Goal: Contribute content

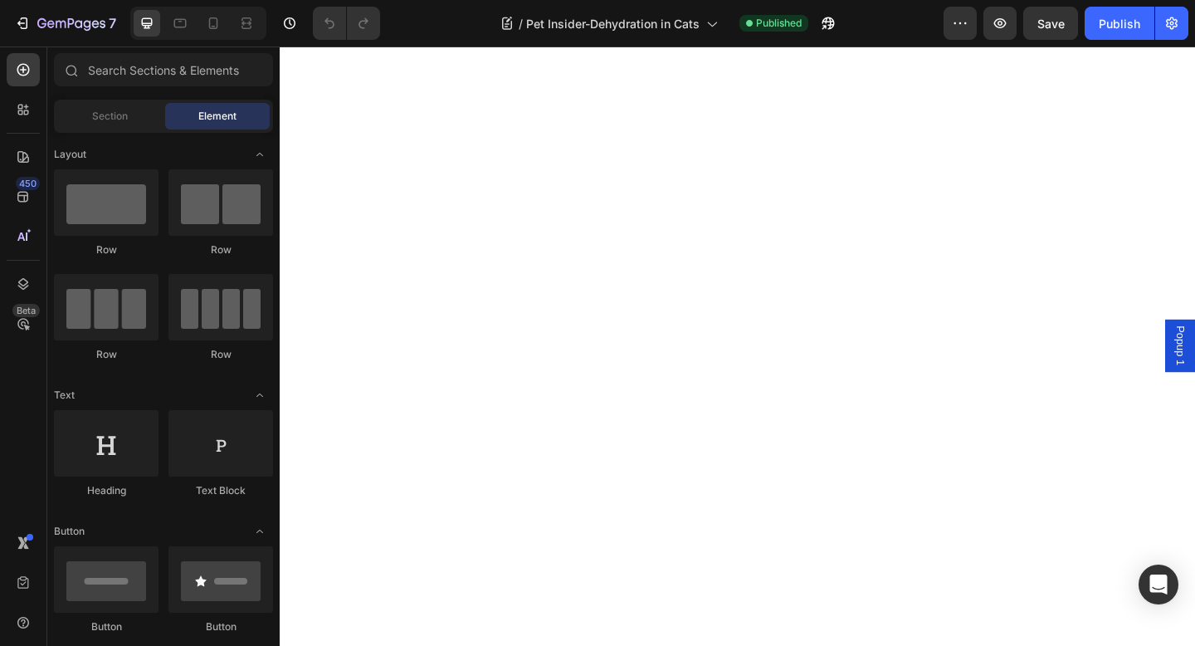
scroll to position [8131, 0]
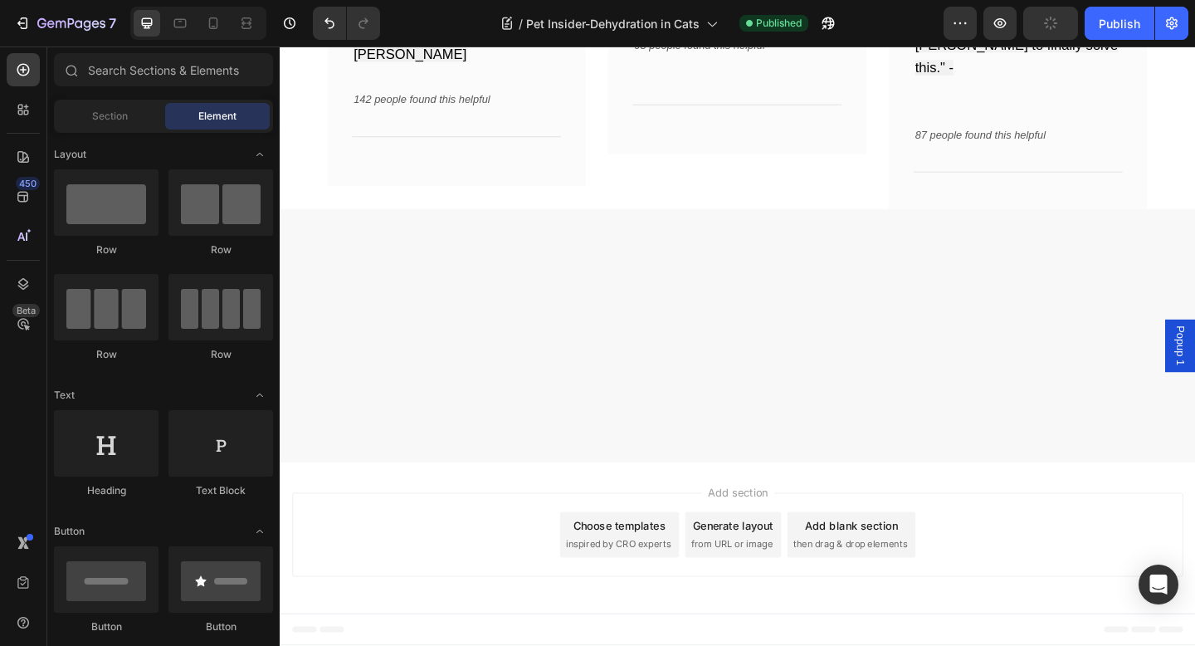
scroll to position [10219, 0]
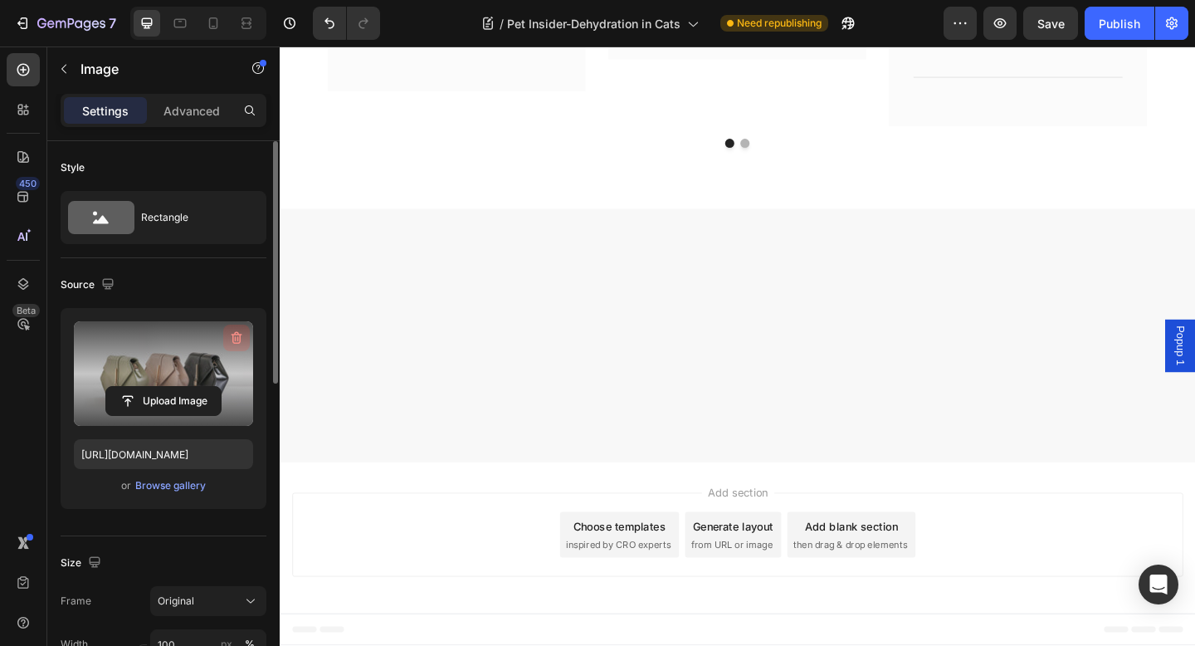
click at [231, 345] on icon "button" at bounding box center [236, 337] width 17 height 17
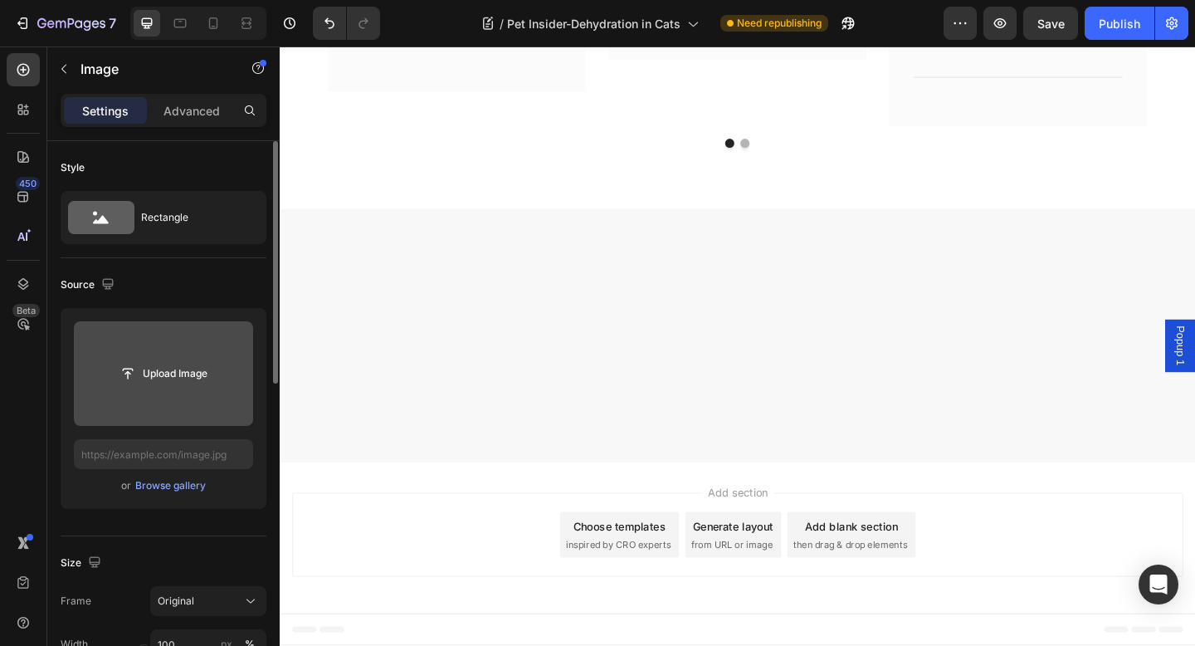
click at [192, 362] on input "file" at bounding box center [163, 373] width 115 height 28
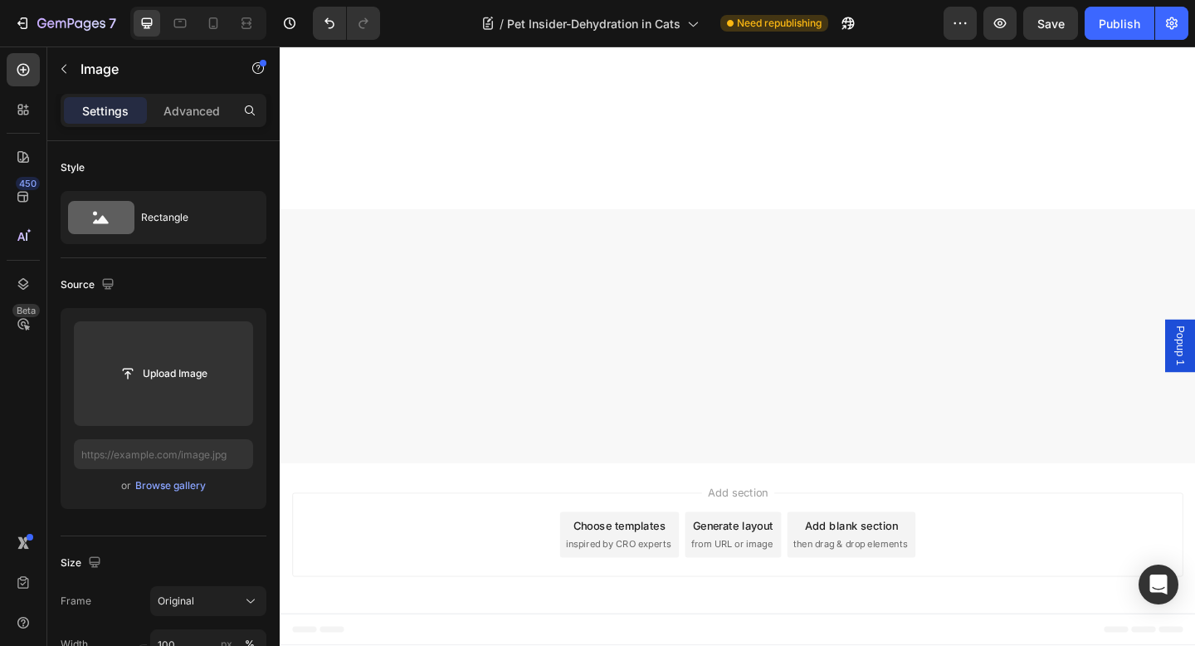
scroll to position [10164, 0]
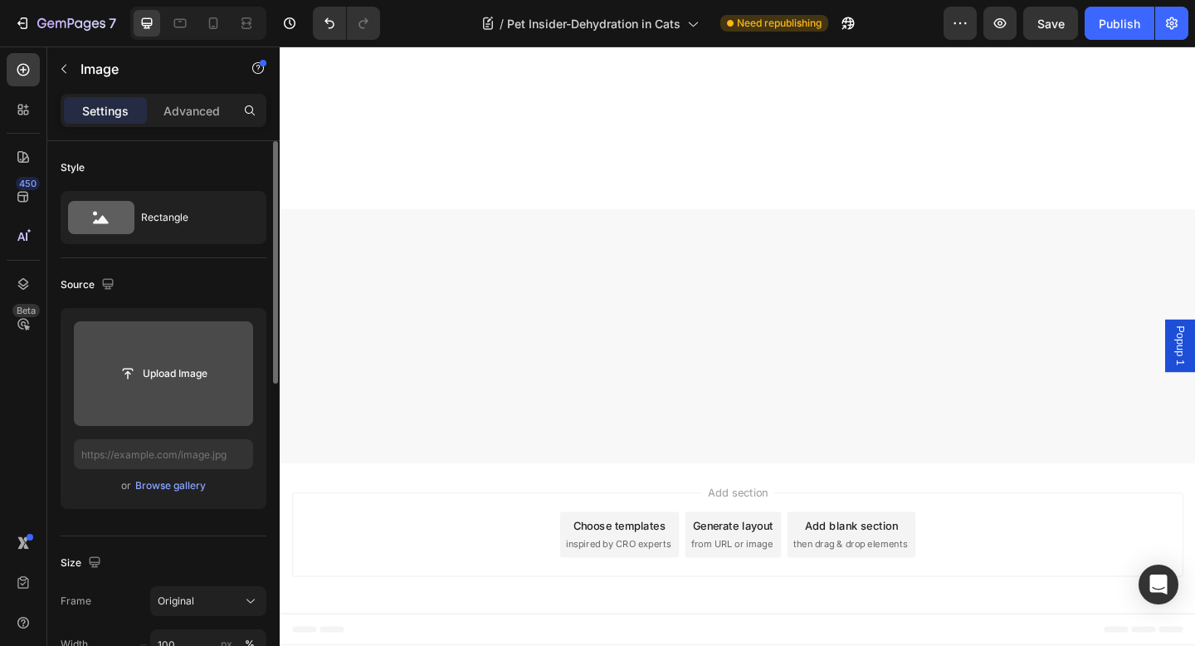
click at [190, 356] on input "file" at bounding box center [163, 373] width 179 height 105
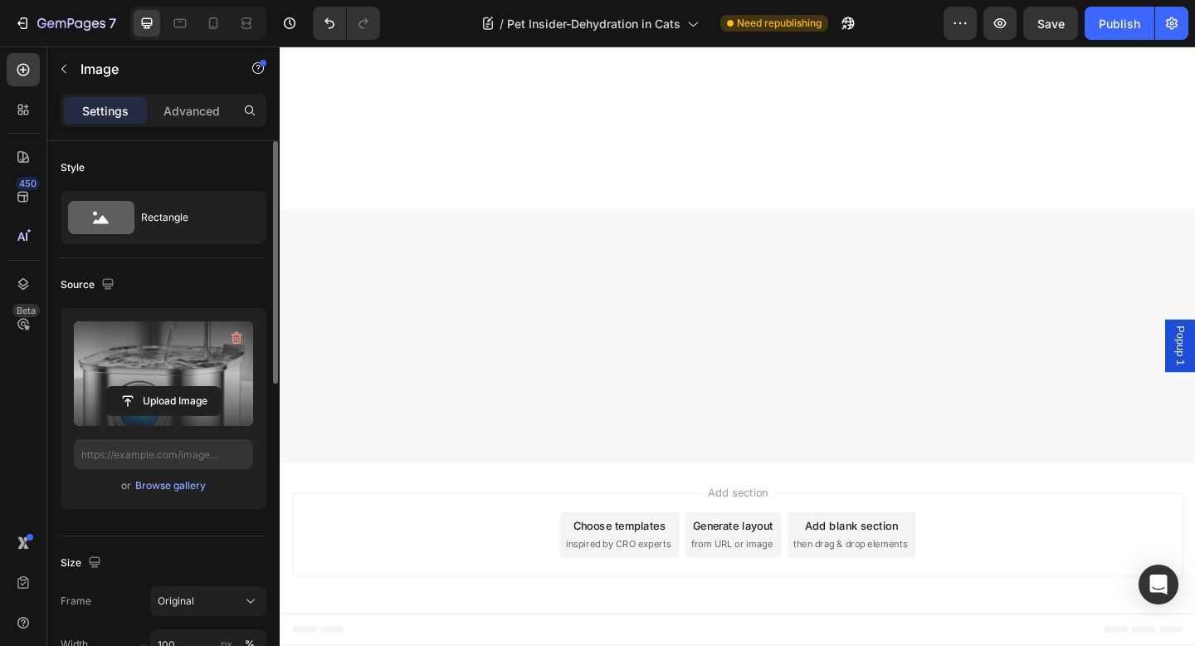
type input "[URL][DOMAIN_NAME]"
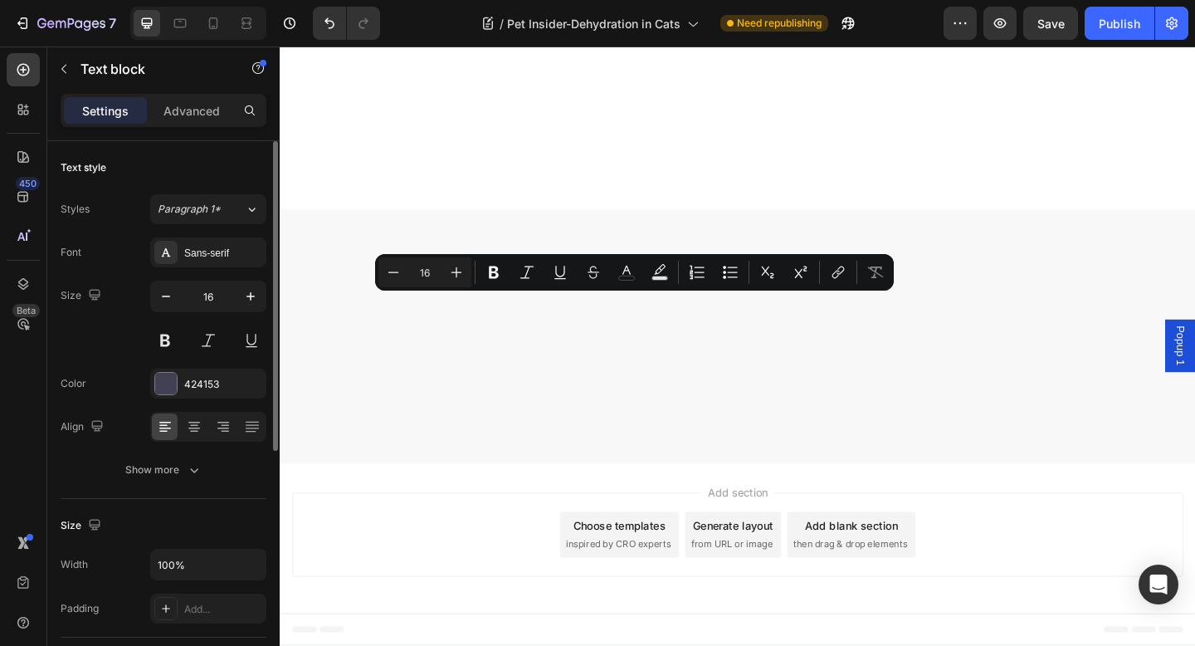
scroll to position [10093, 0]
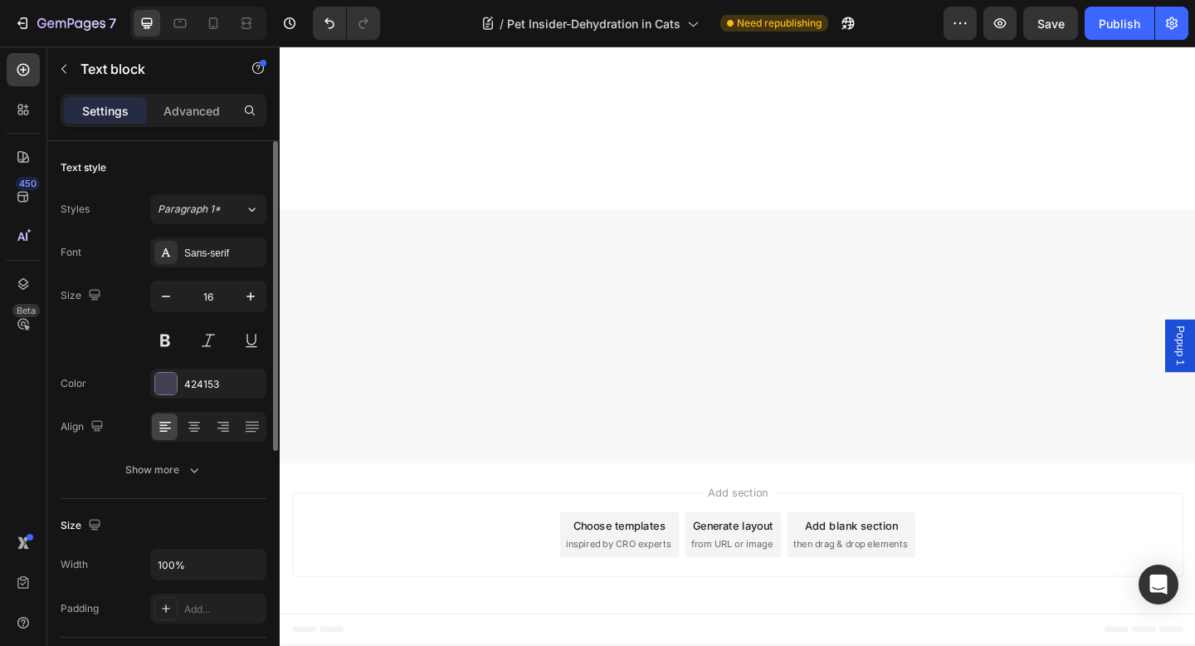
click at [1107, 32] on button "Publish" at bounding box center [1120, 23] width 70 height 33
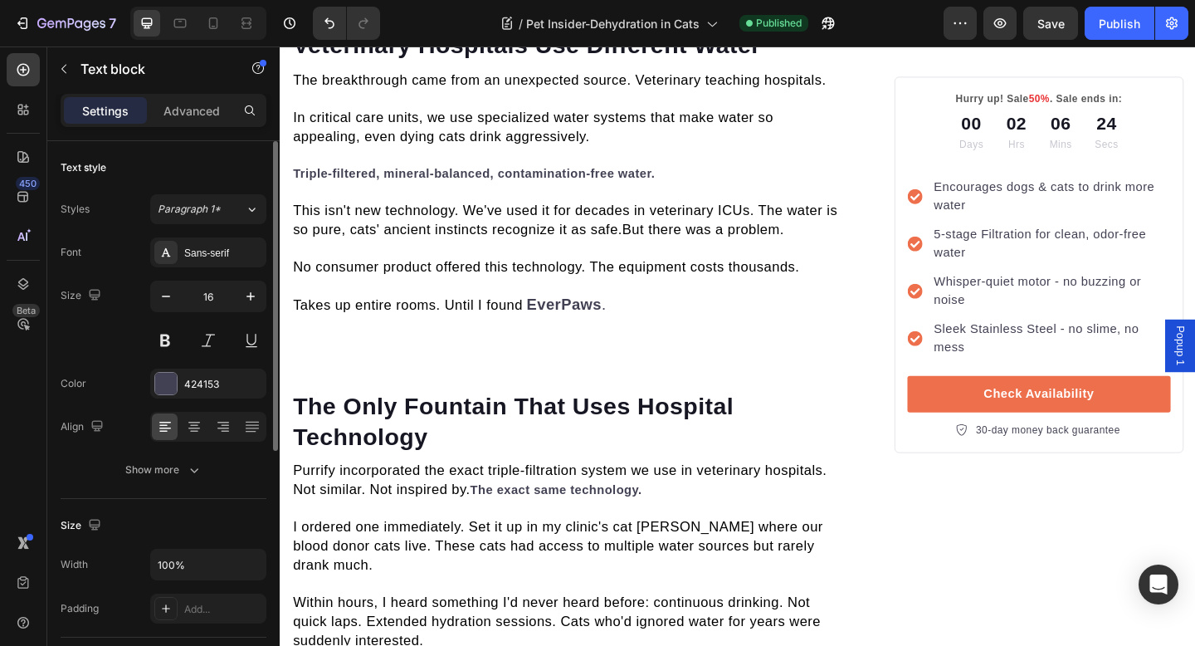
scroll to position [4799, 0]
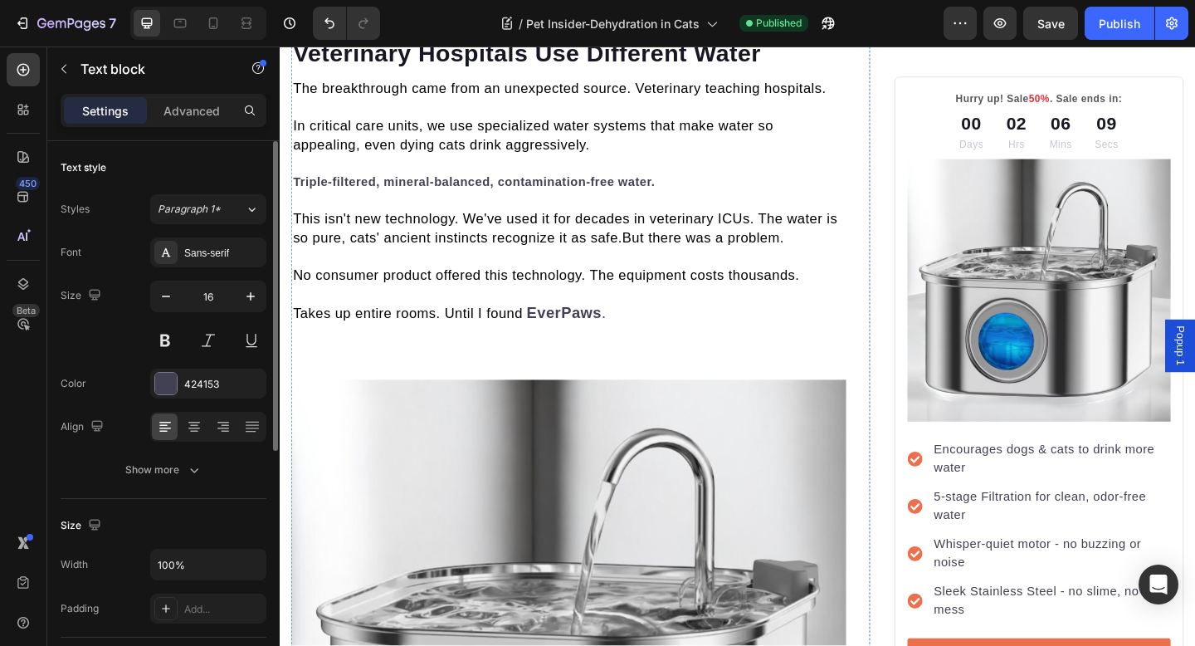
click at [1100, 23] on div "Publish" at bounding box center [1119, 23] width 41 height 17
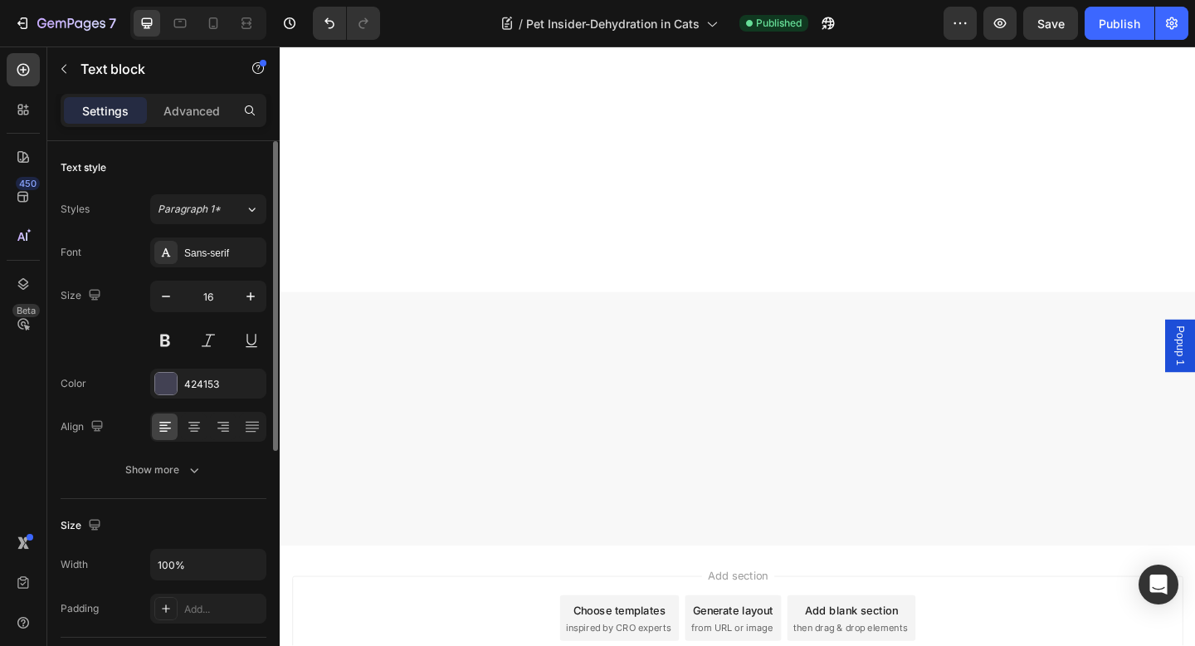
scroll to position [9420, 0]
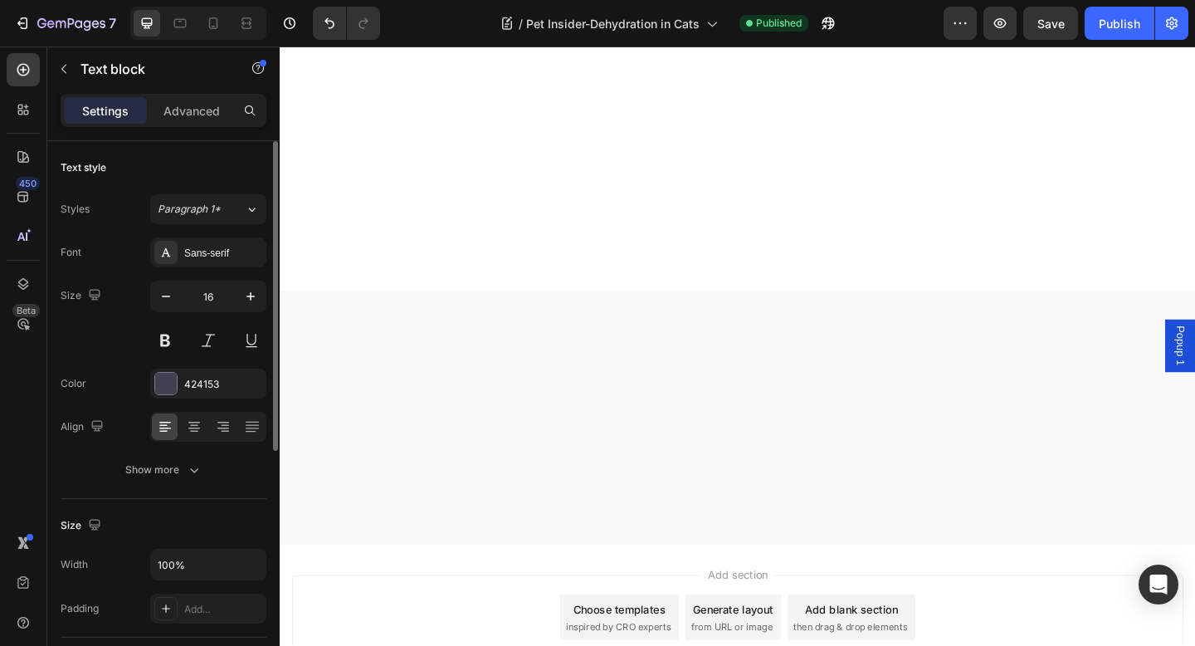
drag, startPoint x: 295, startPoint y: 241, endPoint x: 398, endPoint y: 371, distance: 166.0
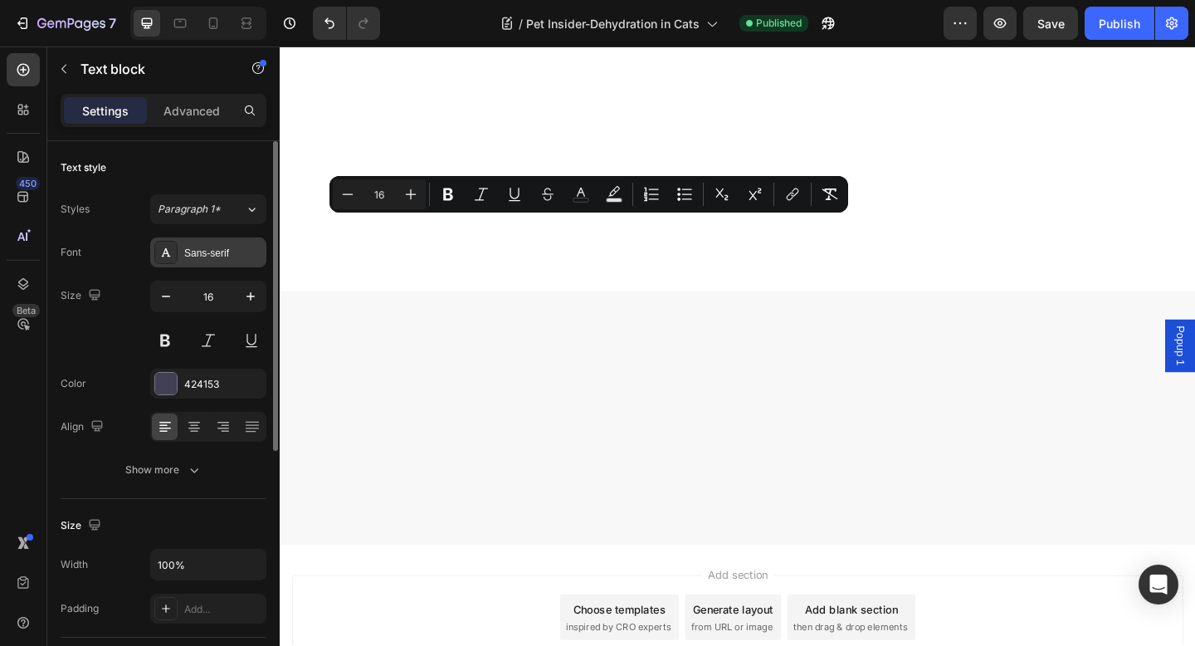
click at [233, 259] on div "Sans-serif" at bounding box center [223, 253] width 78 height 15
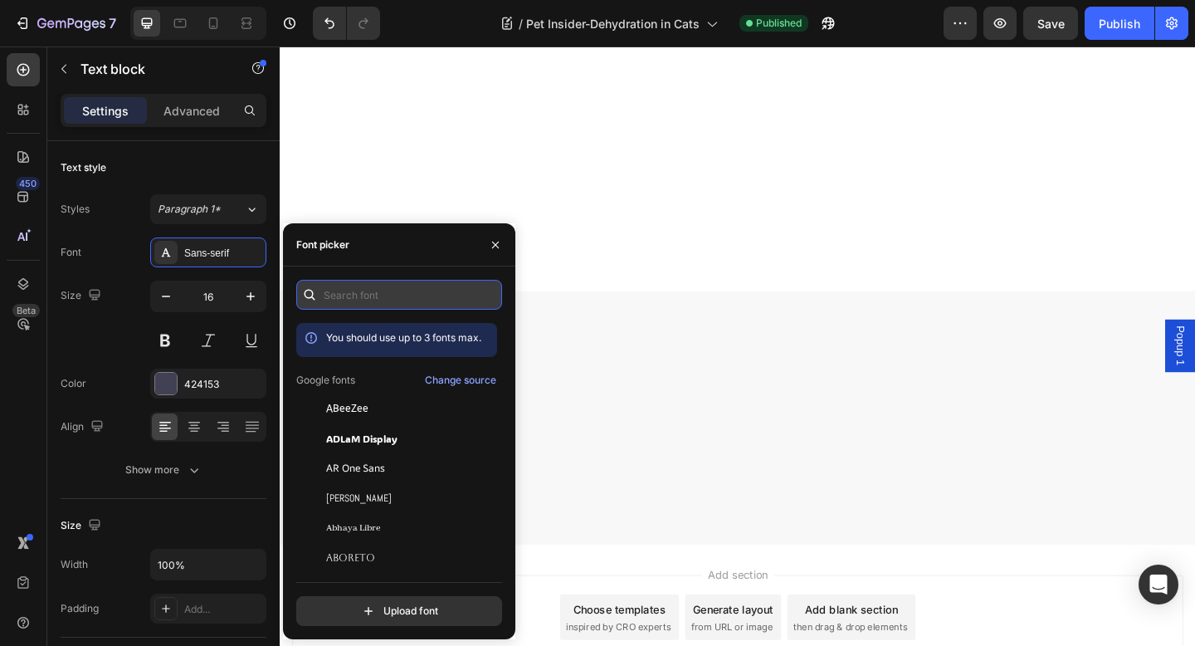
click at [368, 297] on input "text" at bounding box center [399, 295] width 206 height 30
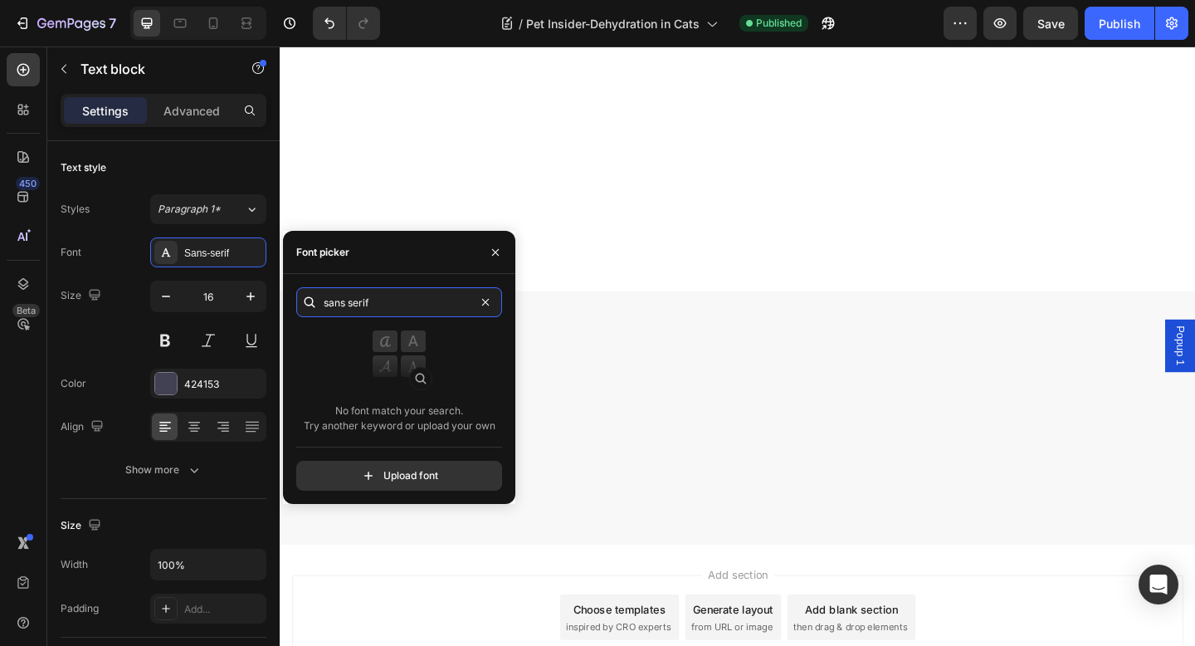
type input "sans serif"
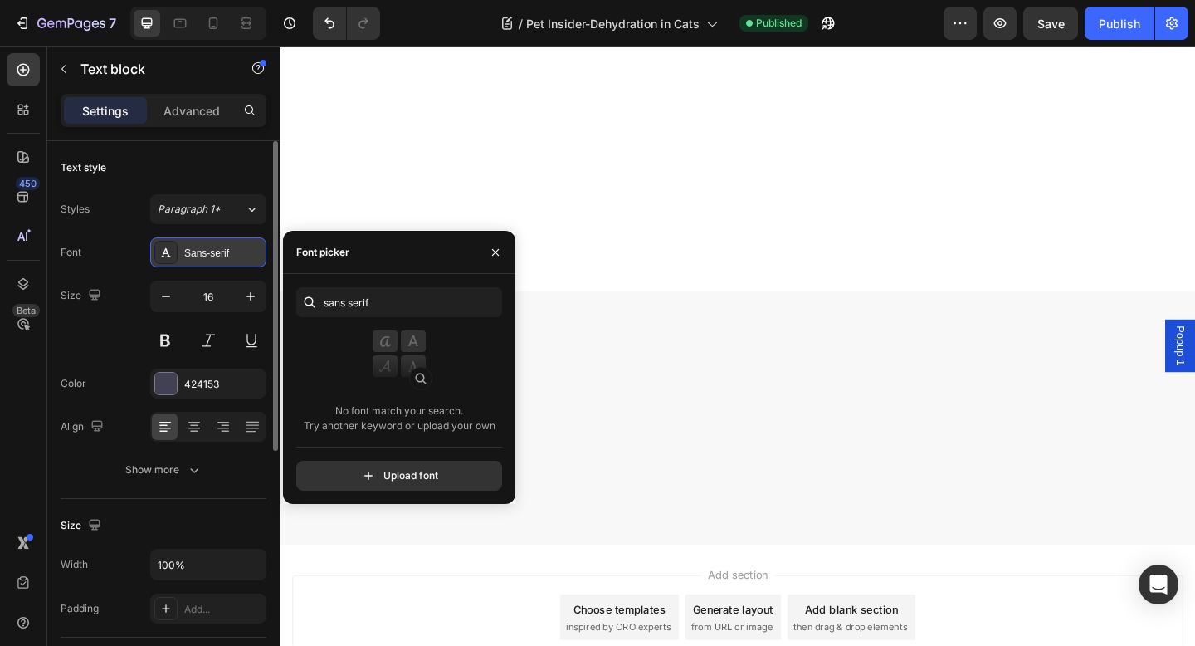
click at [170, 261] on div at bounding box center [165, 252] width 23 height 23
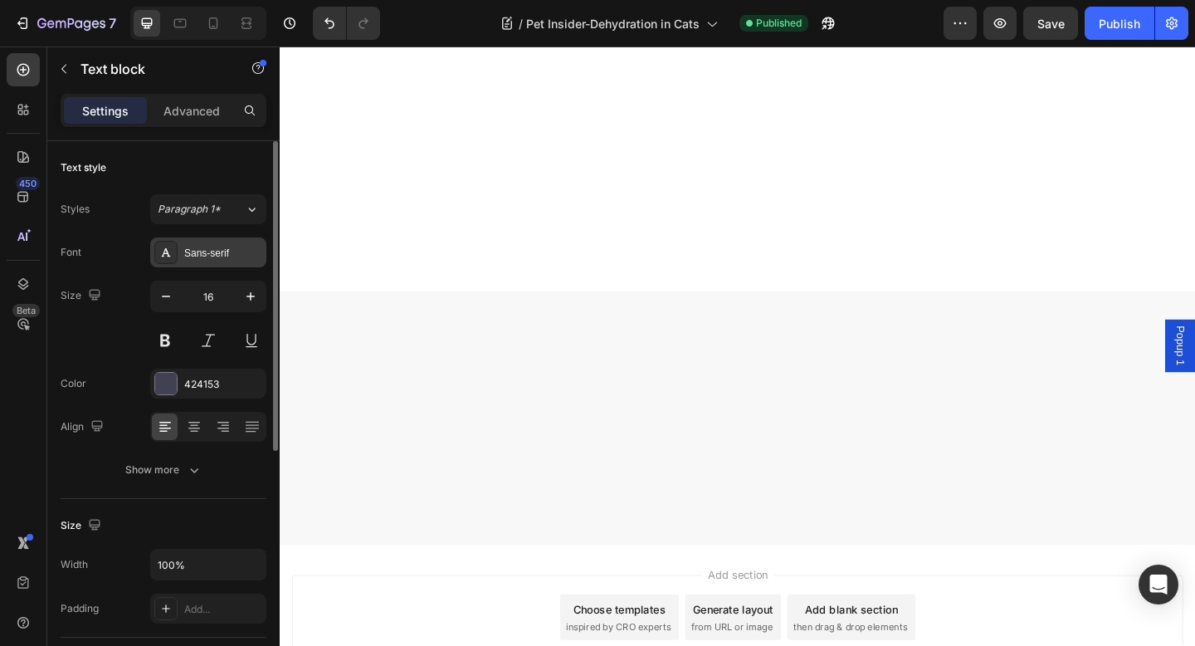
click at [198, 259] on div "Sans-serif" at bounding box center [223, 253] width 78 height 15
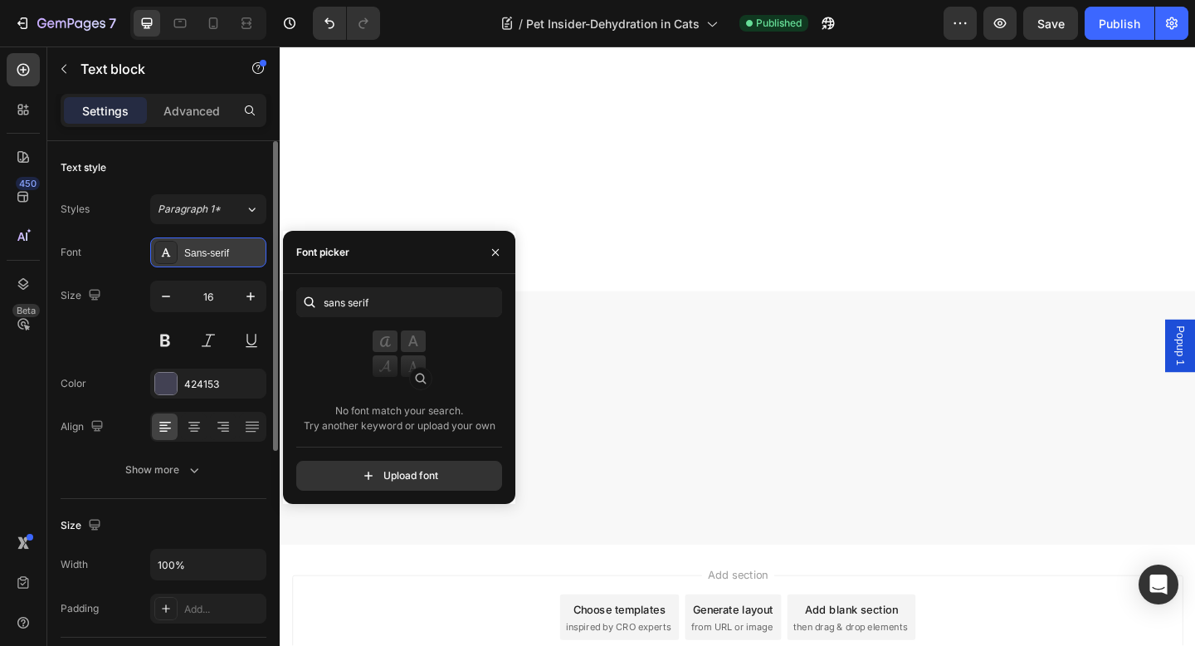
click at [198, 259] on div "Sans-serif" at bounding box center [223, 253] width 78 height 15
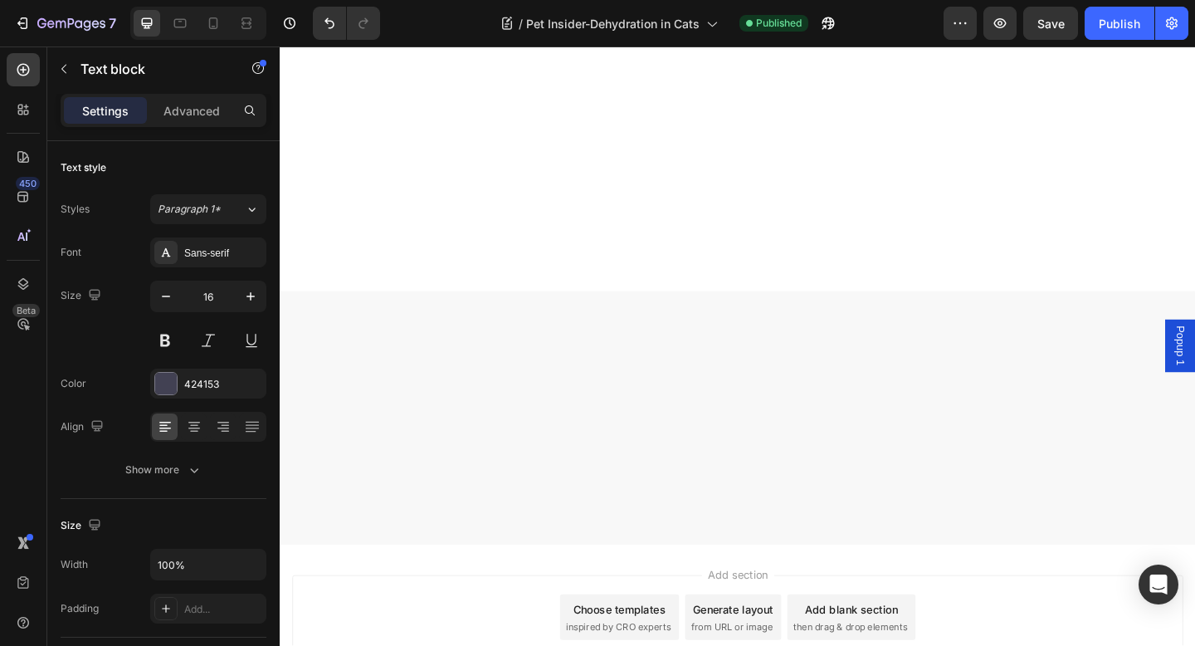
drag, startPoint x: 441, startPoint y: 341, endPoint x: 377, endPoint y: 341, distance: 63.9
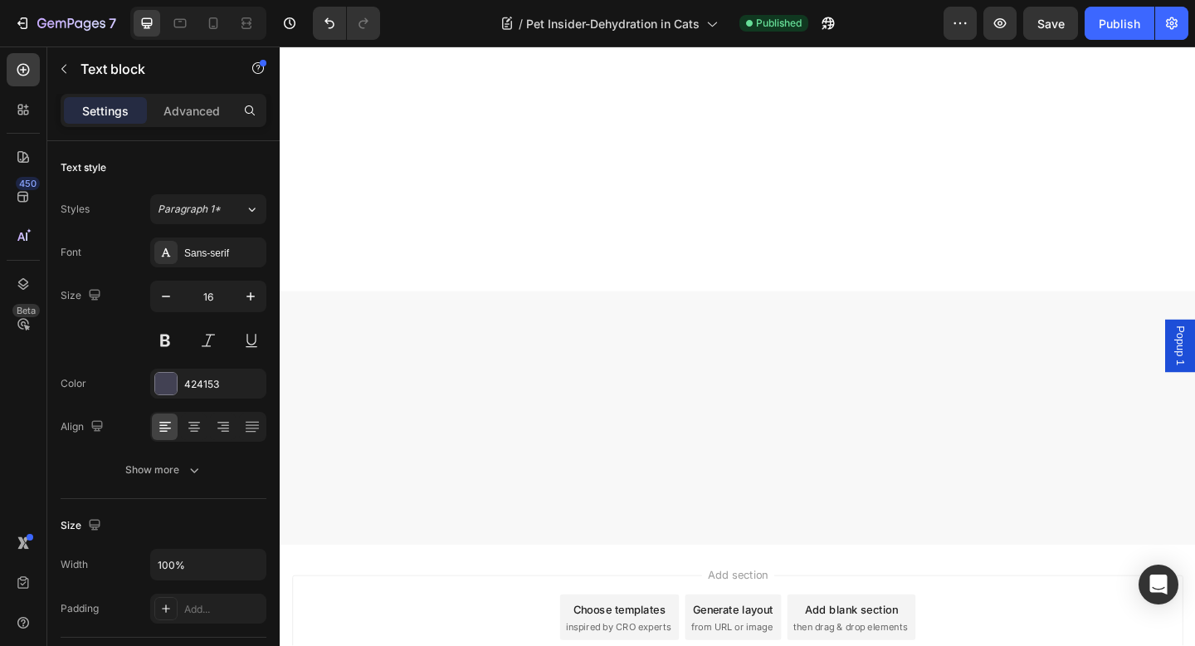
drag, startPoint x: 367, startPoint y: 533, endPoint x: 438, endPoint y: 531, distance: 71.4
drag, startPoint x: 404, startPoint y: 519, endPoint x: 472, endPoint y: 519, distance: 68.0
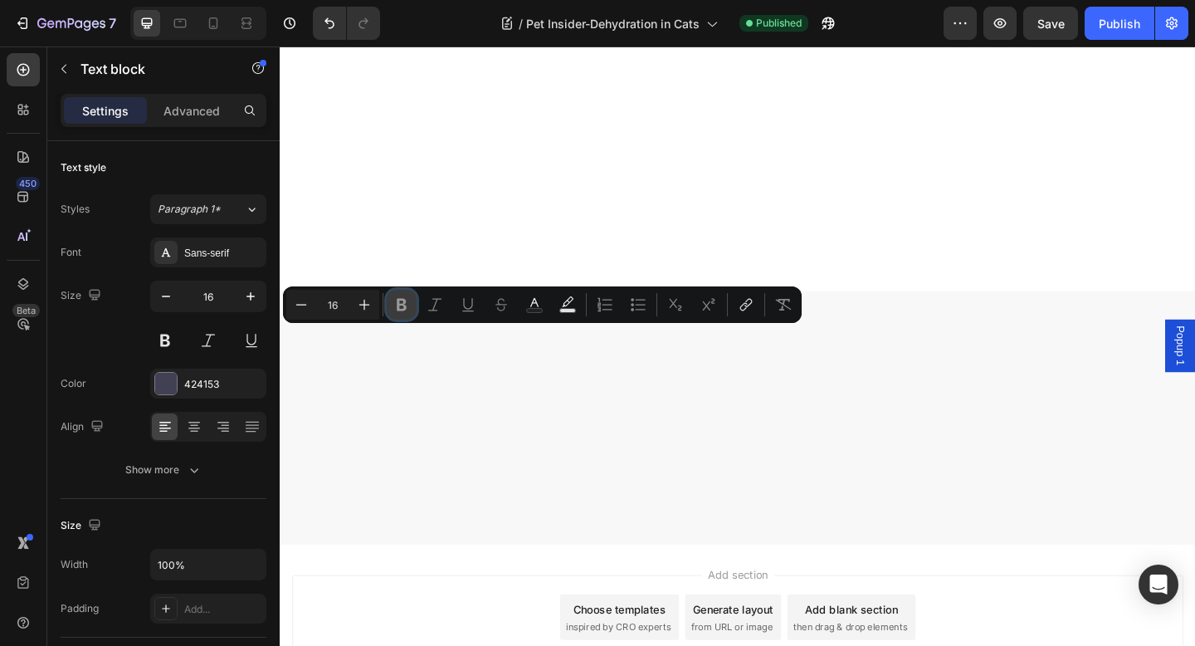
click at [412, 305] on button "Bold" at bounding box center [402, 305] width 30 height 30
click at [360, 301] on icon "Editor contextual toolbar" at bounding box center [364, 304] width 17 height 17
type input "17"
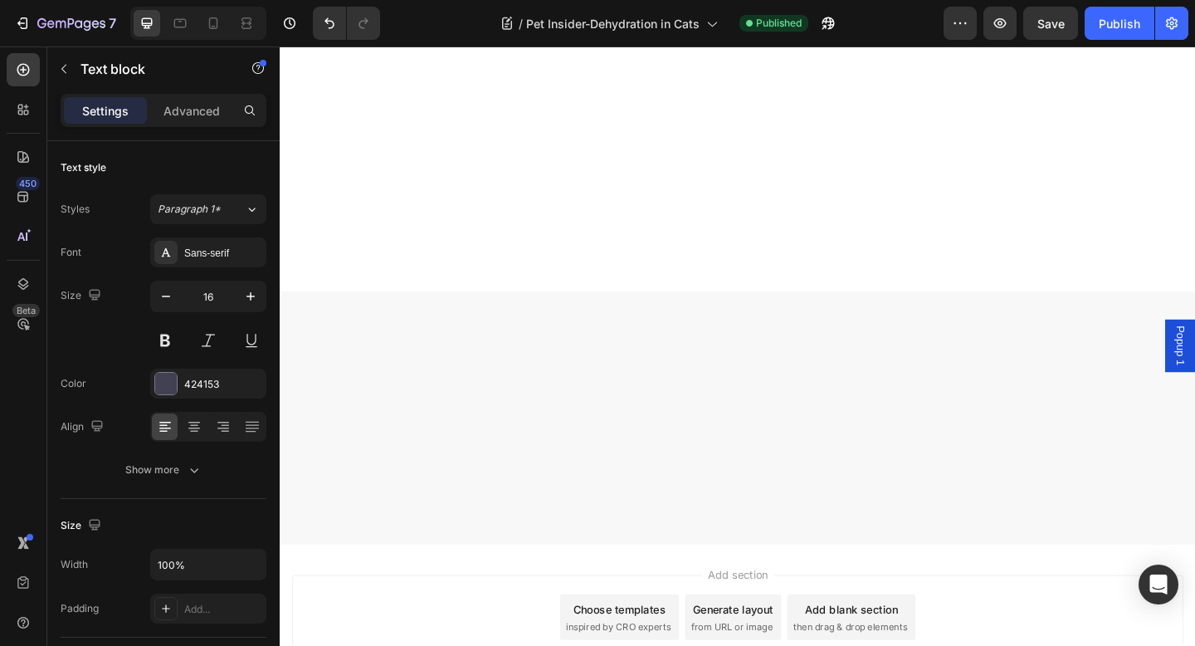
drag, startPoint x: 396, startPoint y: 368, endPoint x: 293, endPoint y: 241, distance: 162.8
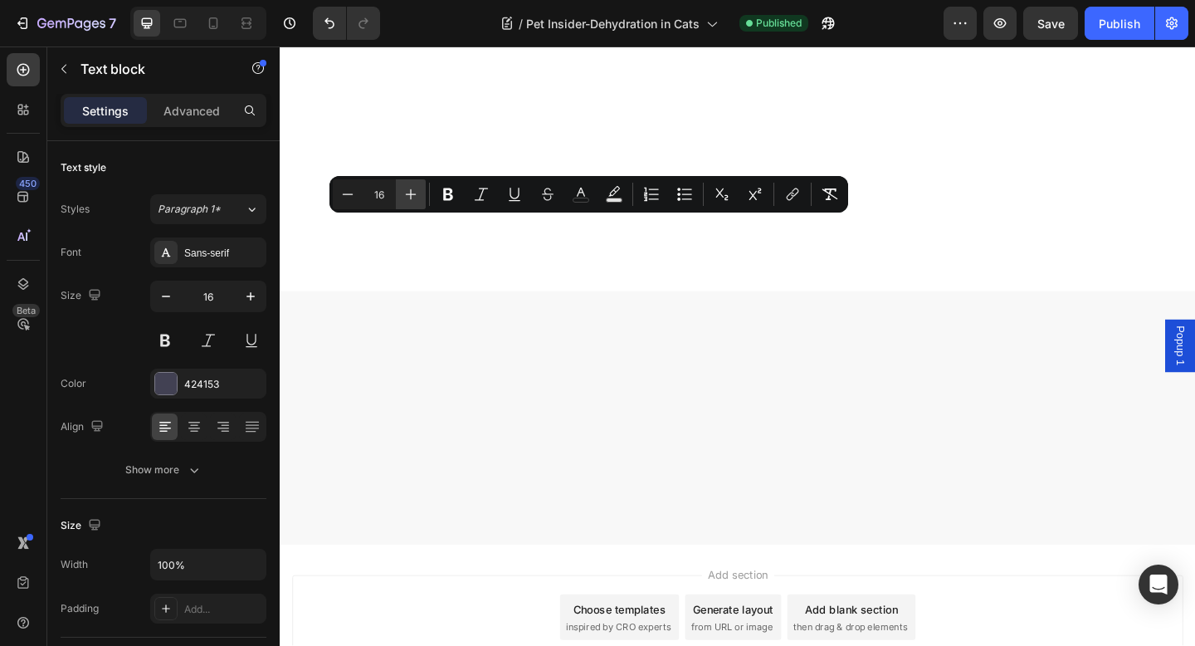
click at [410, 189] on icon "Editor contextual toolbar" at bounding box center [410, 194] width 17 height 17
click at [410, 189] on icon "Editor contextual toolbar" at bounding box center [411, 194] width 11 height 11
type input "18"
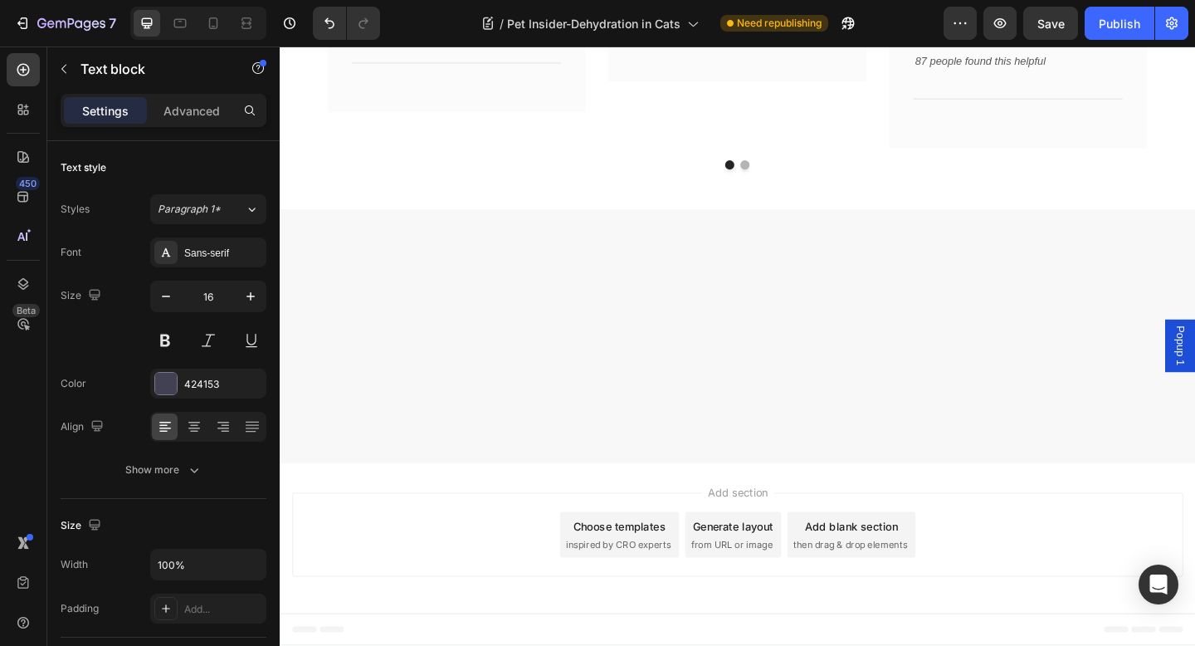
scroll to position [10347, 0]
click at [1060, 41] on div "7 Version history / Pet Insider-Dehydration in Cats Need republishing Preview S…" at bounding box center [597, 23] width 1195 height 47
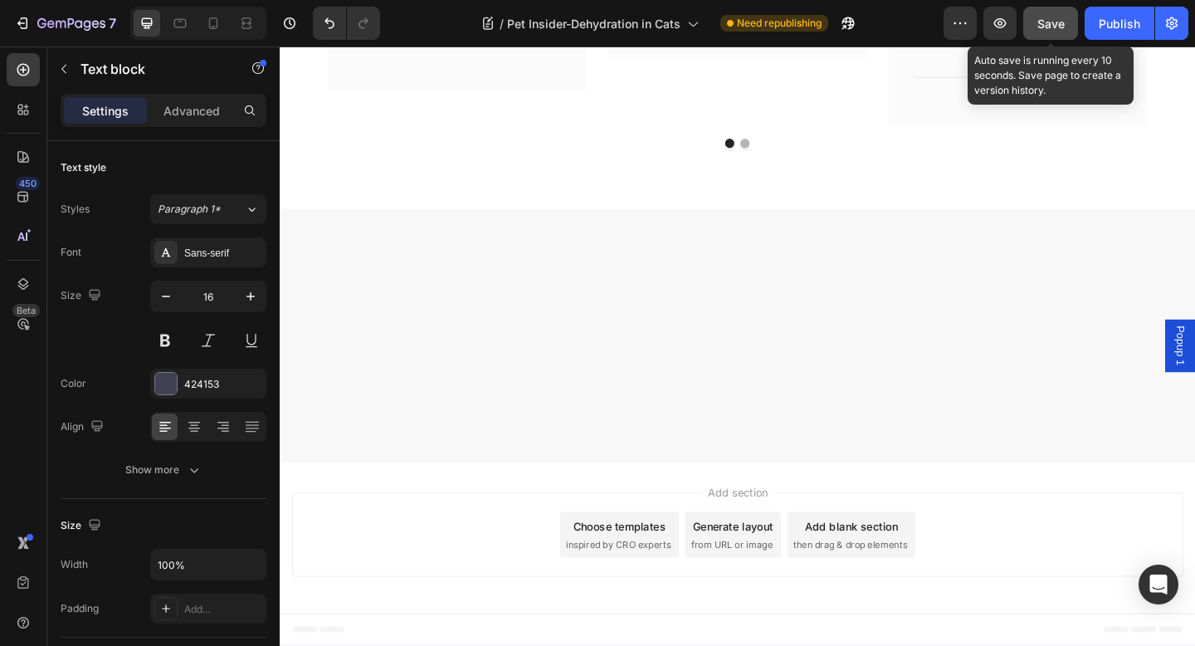
click at [1059, 37] on button "Save" at bounding box center [1050, 23] width 55 height 33
